Goal: Task Accomplishment & Management: Complete application form

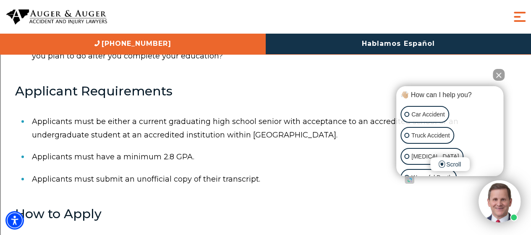
scroll to position [406, 0]
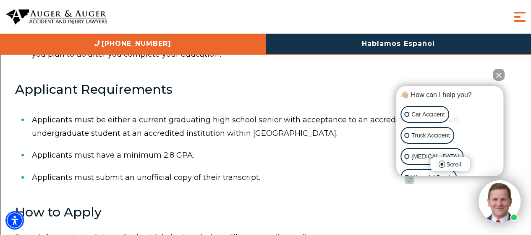
click at [498, 78] on button "Close Intaker Chat Widget" at bounding box center [499, 75] width 12 height 12
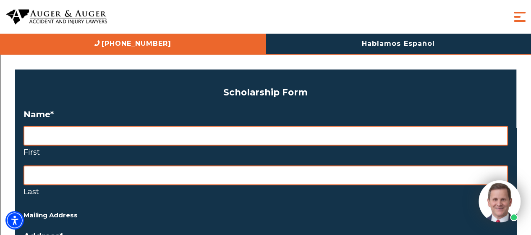
scroll to position [601, 0]
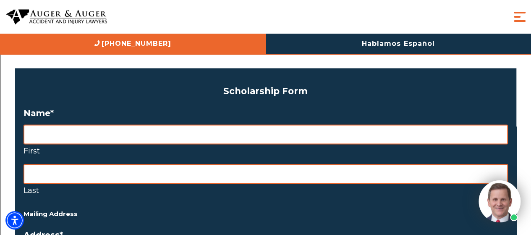
click at [51, 132] on input "First" at bounding box center [266, 134] width 485 height 20
type input "[PERSON_NAME]"
click at [229, 173] on input "Last" at bounding box center [266, 174] width 485 height 20
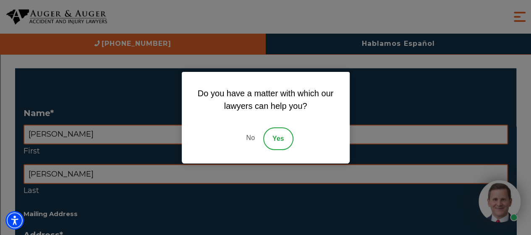
type input "[PERSON_NAME]"
click at [247, 137] on link "No" at bounding box center [250, 138] width 25 height 23
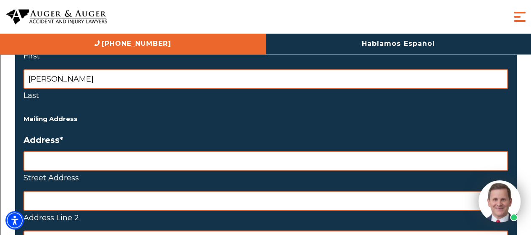
scroll to position [696, 0]
click at [54, 158] on input "Street Address" at bounding box center [266, 161] width 485 height 20
type input "3101 [MEDICAL_DATA] Ln"
type input "Wellignton"
type input "[US_STATE]"
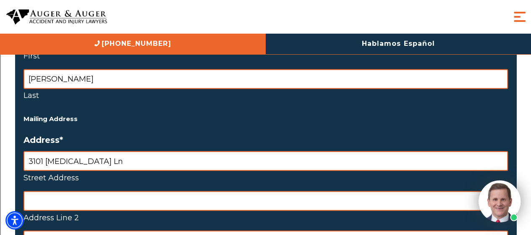
type input "80549"
select select "[GEOGRAPHIC_DATA]"
type input "4355902535"
type input "[EMAIL_ADDRESS][DOMAIN_NAME]"
type input "[PHONE_NUMBER]"
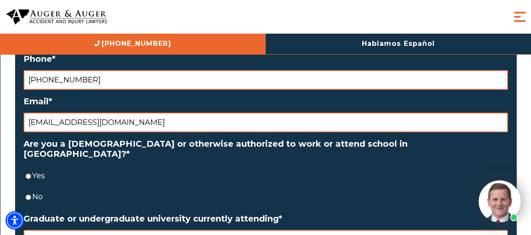
scroll to position [1043, 0]
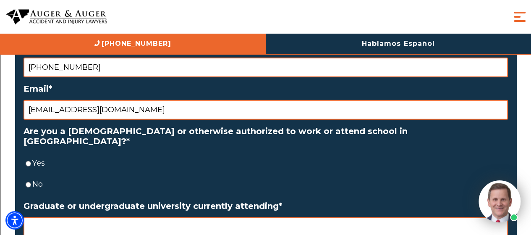
click at [34, 156] on label "Yes" at bounding box center [270, 162] width 476 height 13
click at [31, 154] on input "Yes" at bounding box center [28, 164] width 5 height 20
radio input "true"
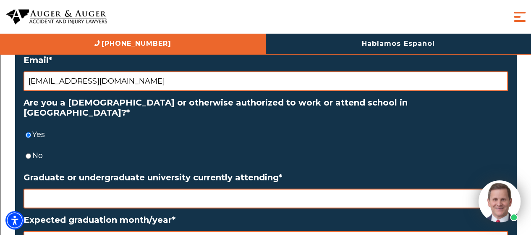
scroll to position [1072, 0]
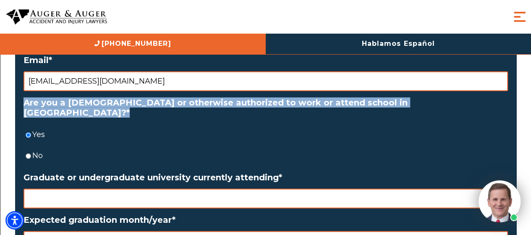
drag, startPoint x: 480, startPoint y: 102, endPoint x: 7, endPoint y: 100, distance: 472.5
click at [125, 101] on label "Are you a [DEMOGRAPHIC_DATA] or otherwise authorized to work or attend school i…" at bounding box center [266, 107] width 485 height 20
drag, startPoint x: 20, startPoint y: 103, endPoint x: 477, endPoint y: 107, distance: 457.0
click at [477, 107] on div "Scholarship Form Δ Name * [PERSON_NAME] First [PERSON_NAME] Last Mailing Addres…" at bounding box center [266, 129] width 502 height 1065
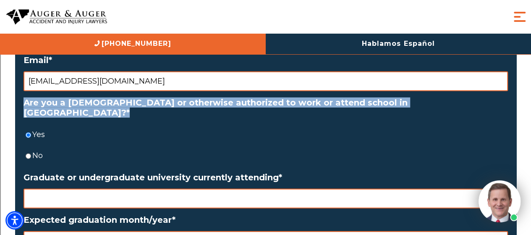
click at [220, 98] on label "Are you a [DEMOGRAPHIC_DATA] or otherwise authorized to work or attend school i…" at bounding box center [266, 107] width 485 height 20
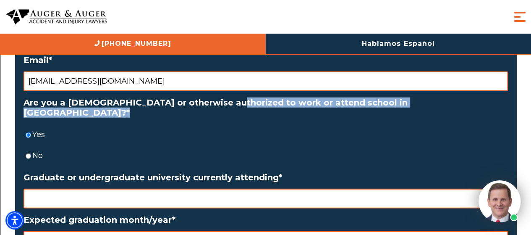
drag, startPoint x: 218, startPoint y: 100, endPoint x: 437, endPoint y: 102, distance: 218.8
click at [435, 102] on label "Are you a [DEMOGRAPHIC_DATA] or otherwise authorized to work or attend school i…" at bounding box center [266, 107] width 485 height 20
click at [438, 101] on label "Are you a [DEMOGRAPHIC_DATA] or otherwise authorized to work or attend school i…" at bounding box center [266, 107] width 485 height 20
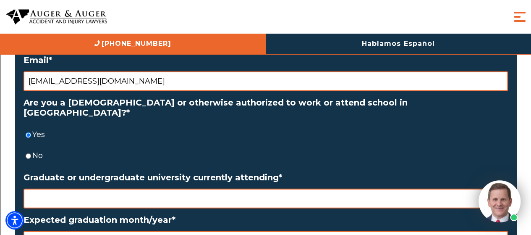
click at [99, 189] on input "Graduate or undergraduate university currently attending *" at bounding box center [266, 199] width 485 height 20
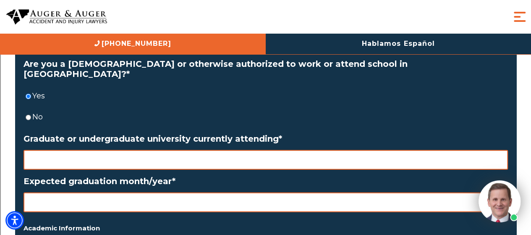
scroll to position [1132, 0]
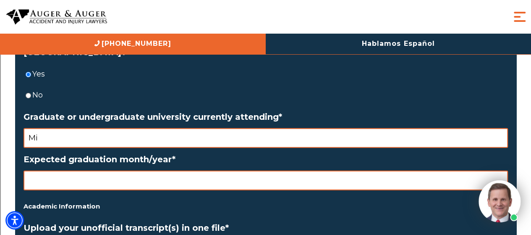
type input "M"
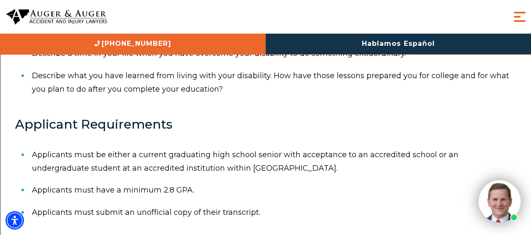
scroll to position [370, 0]
